Goal: Transaction & Acquisition: Purchase product/service

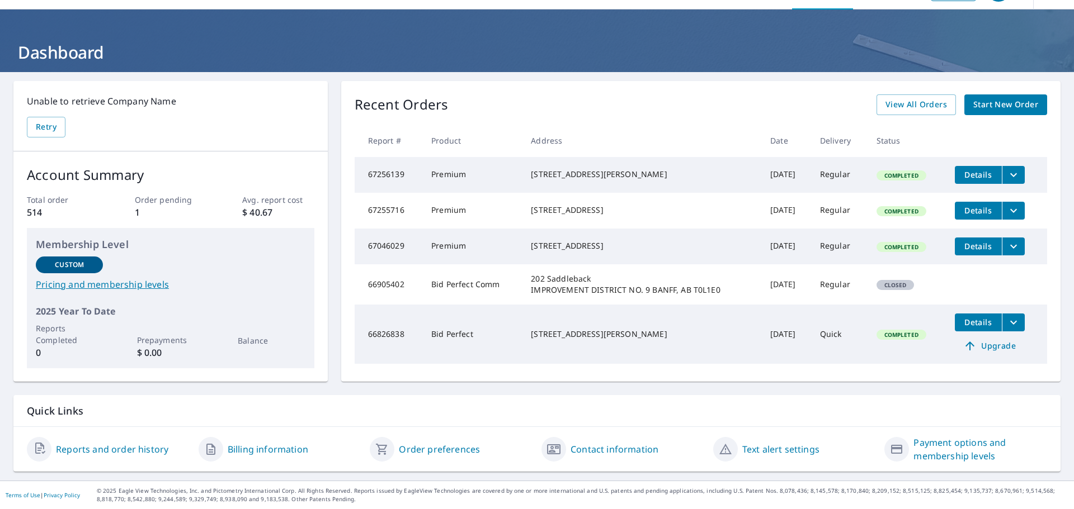
scroll to position [40, 0]
click at [991, 100] on span "Start New Order" at bounding box center [1005, 105] width 65 height 14
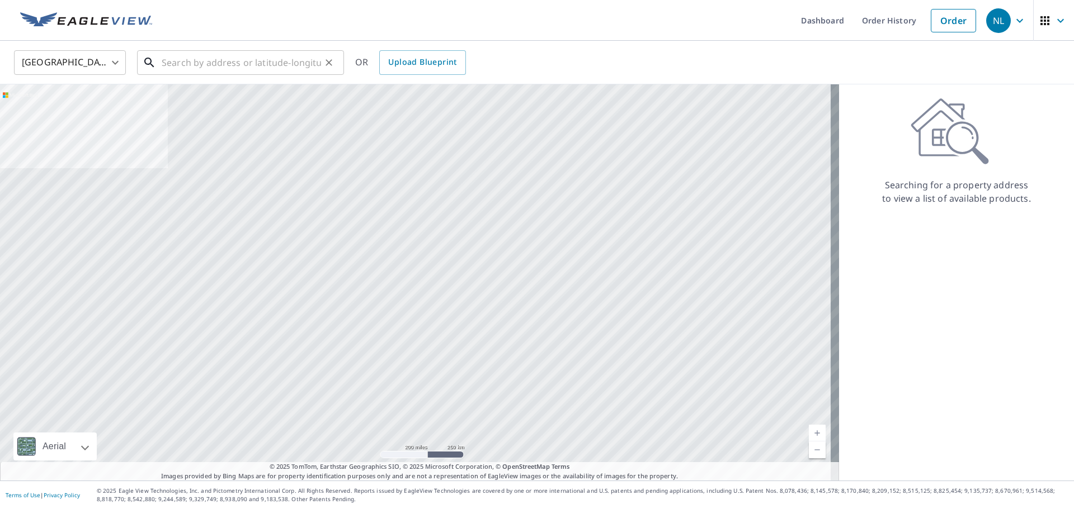
click at [206, 65] on input "text" at bounding box center [241, 62] width 159 height 31
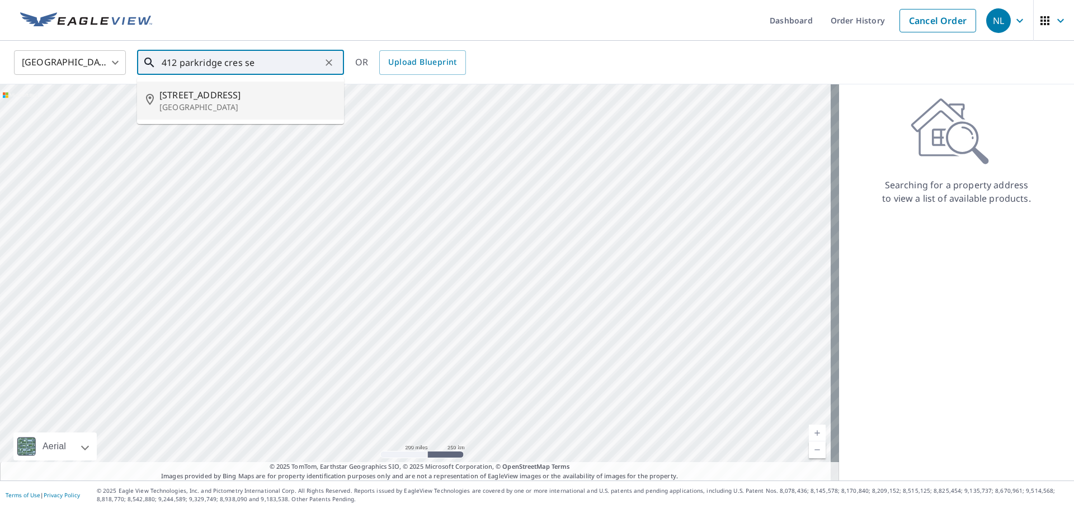
type input "412 parkridge cres se"
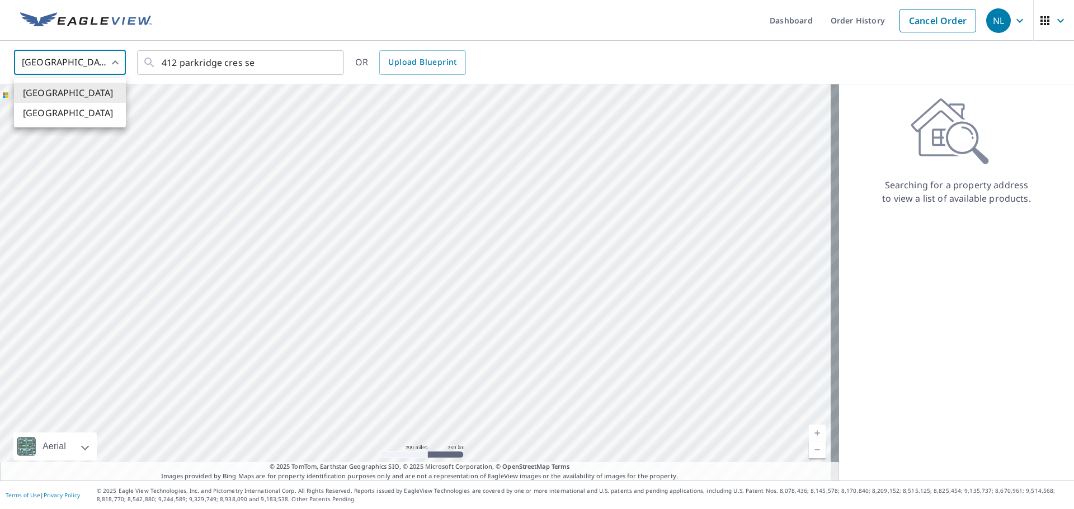
click at [117, 67] on body "NL NL Dashboard Order History Cancel Order NL [GEOGRAPHIC_DATA] [GEOGRAPHIC_DAT…" at bounding box center [537, 254] width 1074 height 509
click at [63, 110] on li "[GEOGRAPHIC_DATA]" at bounding box center [70, 113] width 112 height 20
type input "CA"
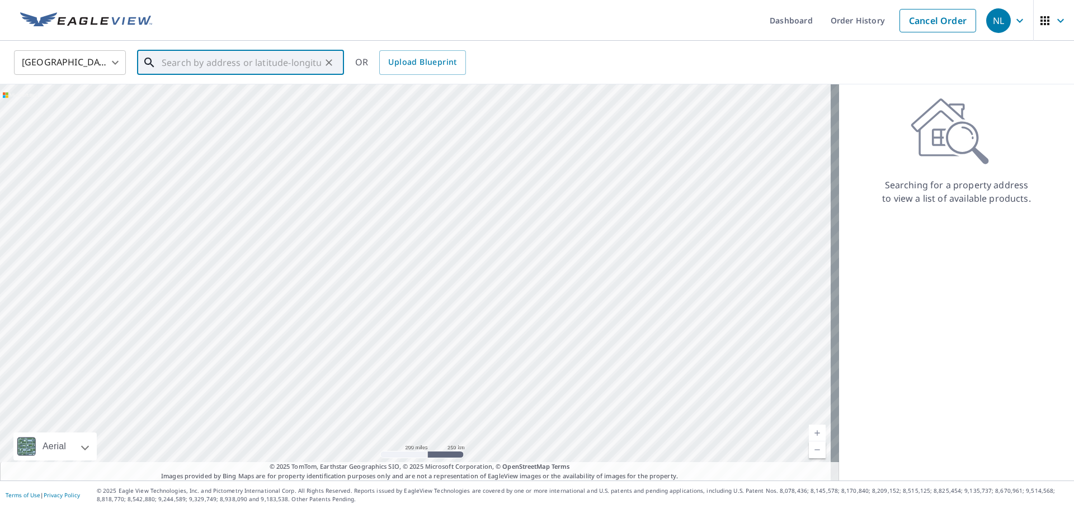
click at [270, 67] on input "text" at bounding box center [241, 62] width 159 height 31
click at [217, 102] on span "[STREET_ADDRESS]" at bounding box center [247, 94] width 176 height 13
type input "[STREET_ADDRESS]"
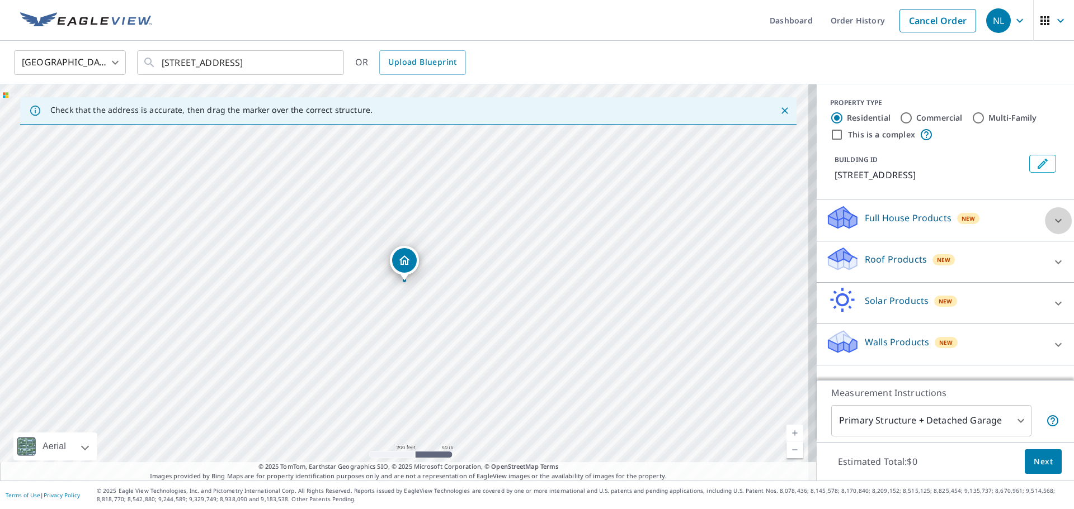
click at [1053, 228] on icon at bounding box center [1057, 220] width 13 height 13
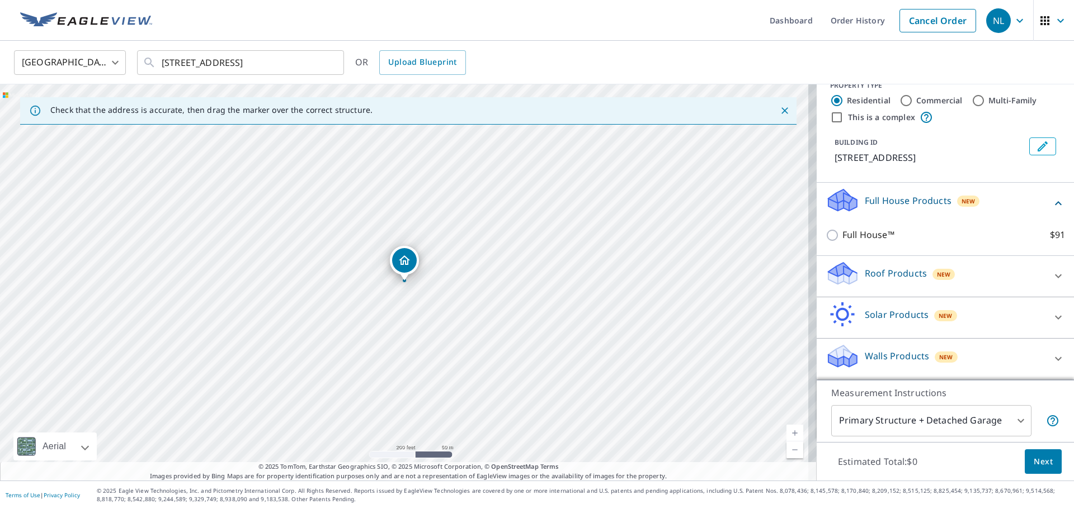
scroll to position [31, 0]
